Goal: Task Accomplishment & Management: Manage account settings

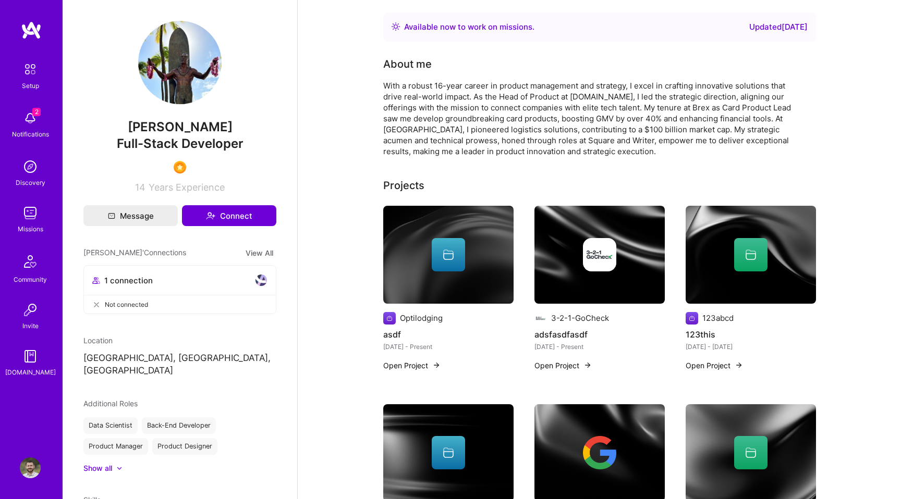
click at [23, 476] on img at bounding box center [30, 468] width 21 height 21
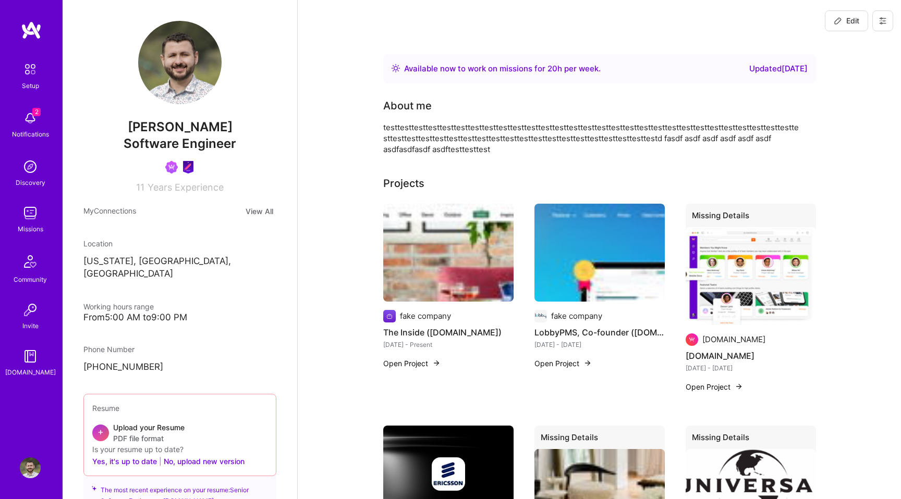
click at [893, 23] on div "Edit" at bounding box center [859, 21] width 84 height 42
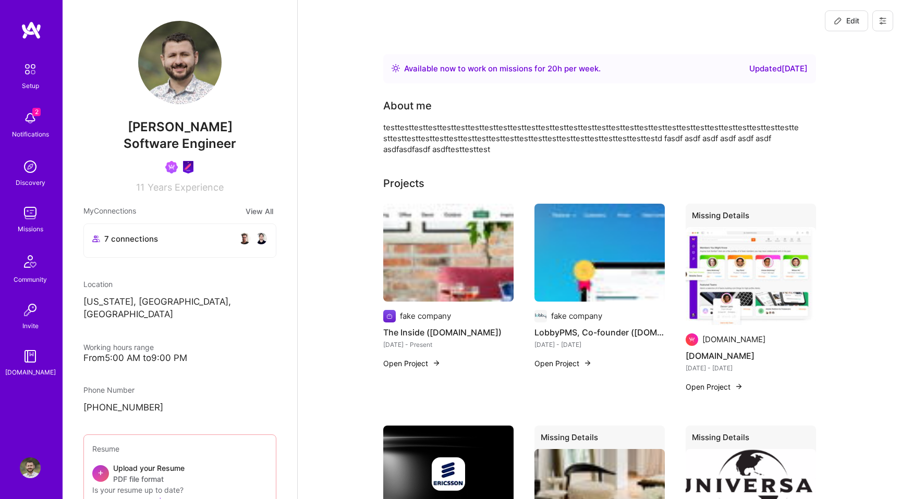
click at [890, 23] on button at bounding box center [882, 20] width 21 height 21
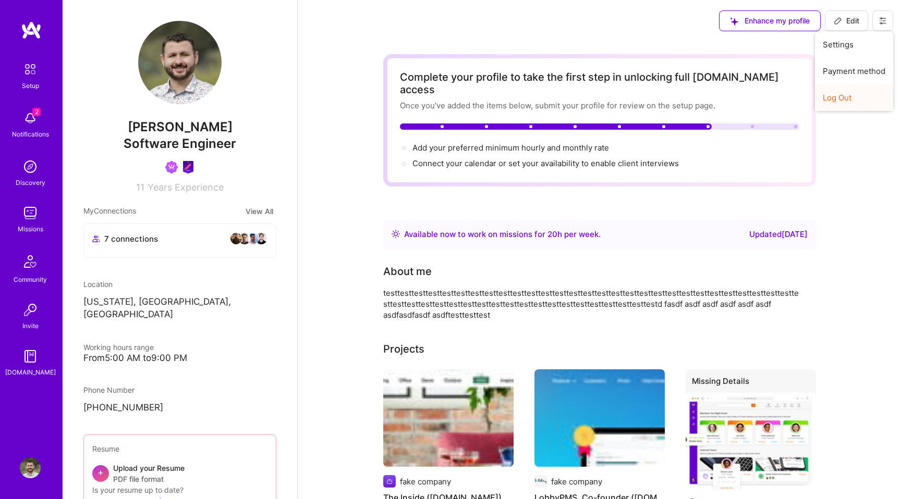
click at [856, 94] on button "Log Out" at bounding box center [854, 97] width 78 height 27
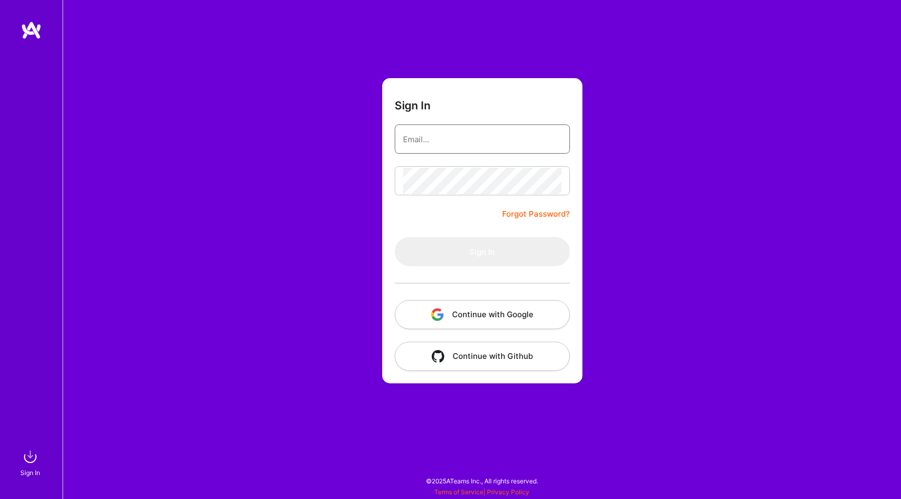
type input "[PERSON_NAME][EMAIL_ADDRESS][DOMAIN_NAME]"
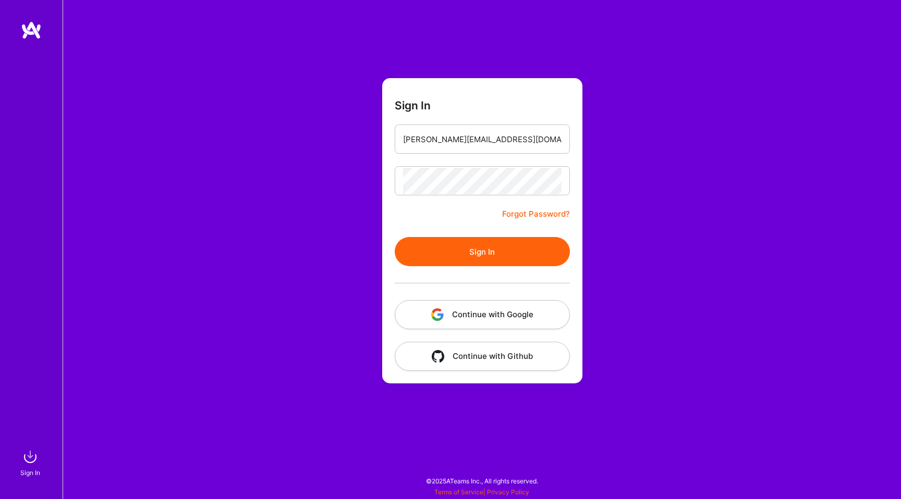
click at [461, 314] on button "Continue with Google" at bounding box center [482, 314] width 175 height 29
